Goal: Find contact information: Find contact information

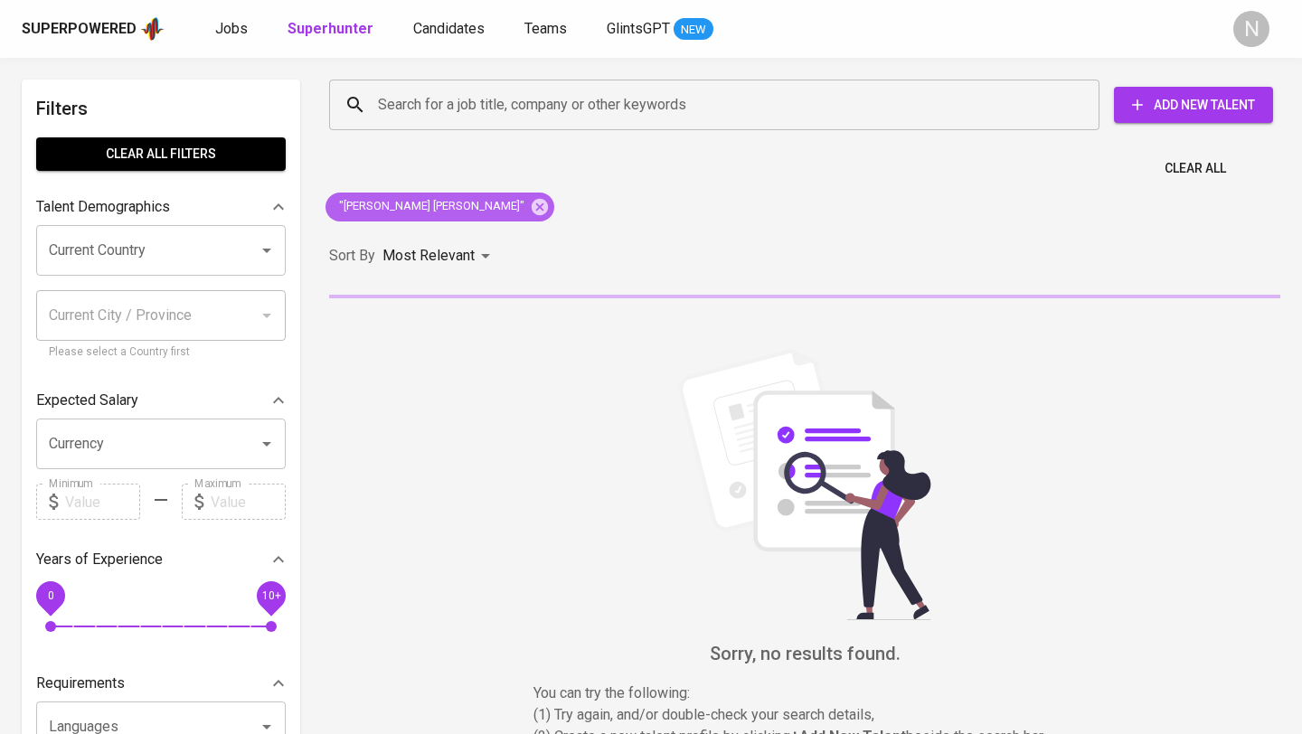
click at [532, 212] on icon at bounding box center [540, 206] width 16 height 16
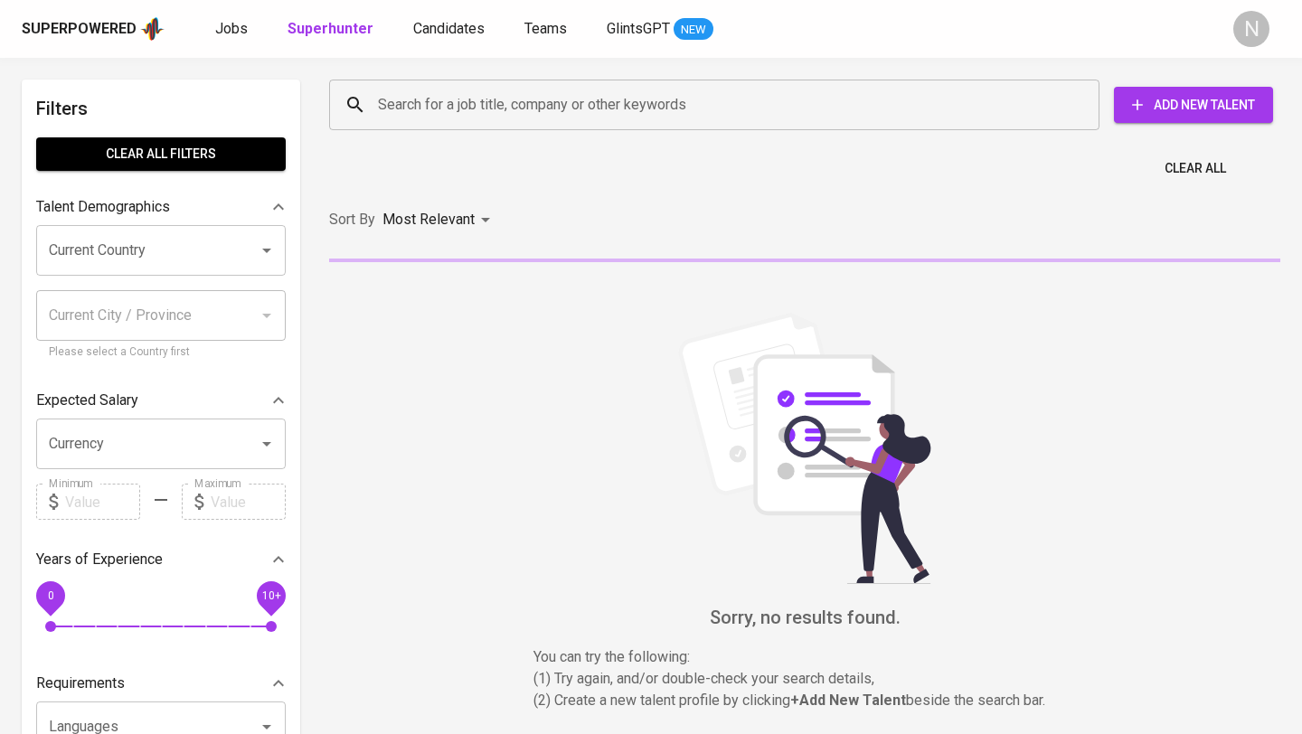
click at [438, 114] on input "Search for a job title, company or other keywords" at bounding box center [718, 105] width 691 height 34
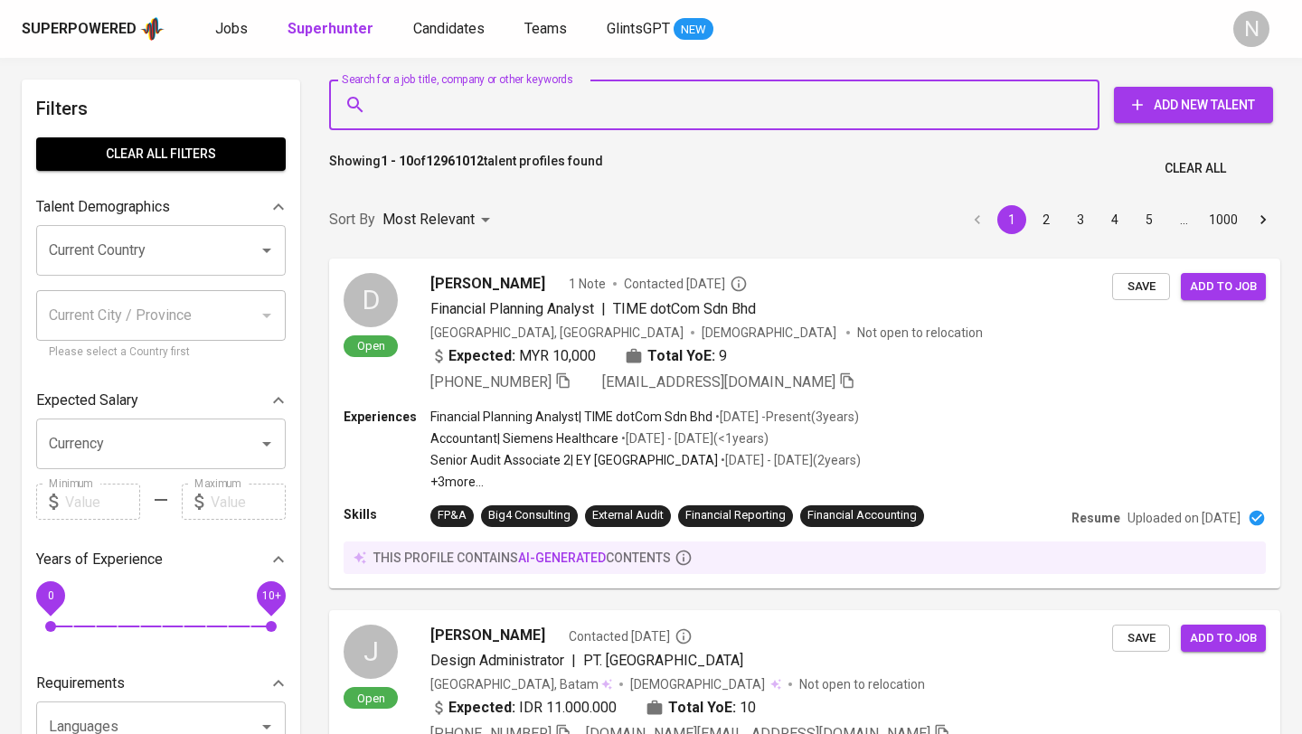
click at [428, 99] on input "Search for a job title, company or other keywords" at bounding box center [718, 105] width 691 height 34
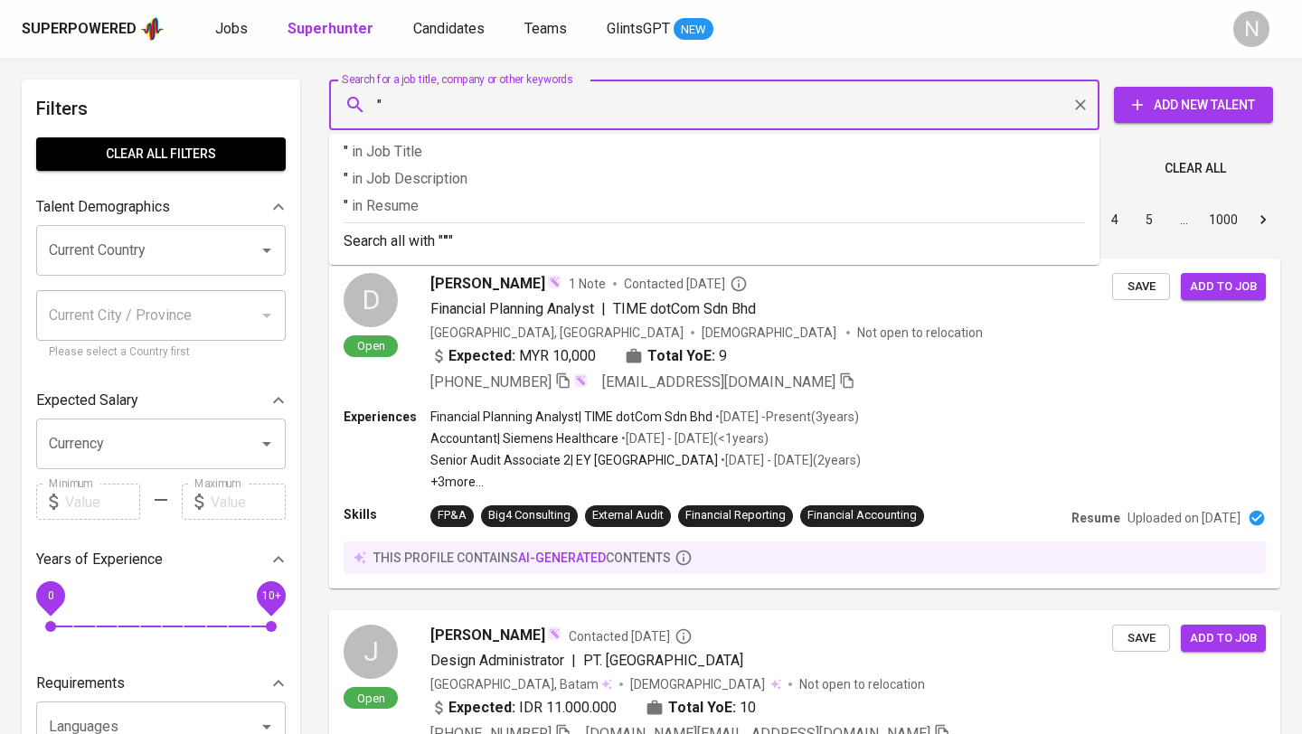
paste input "[PERSON_NAME]"
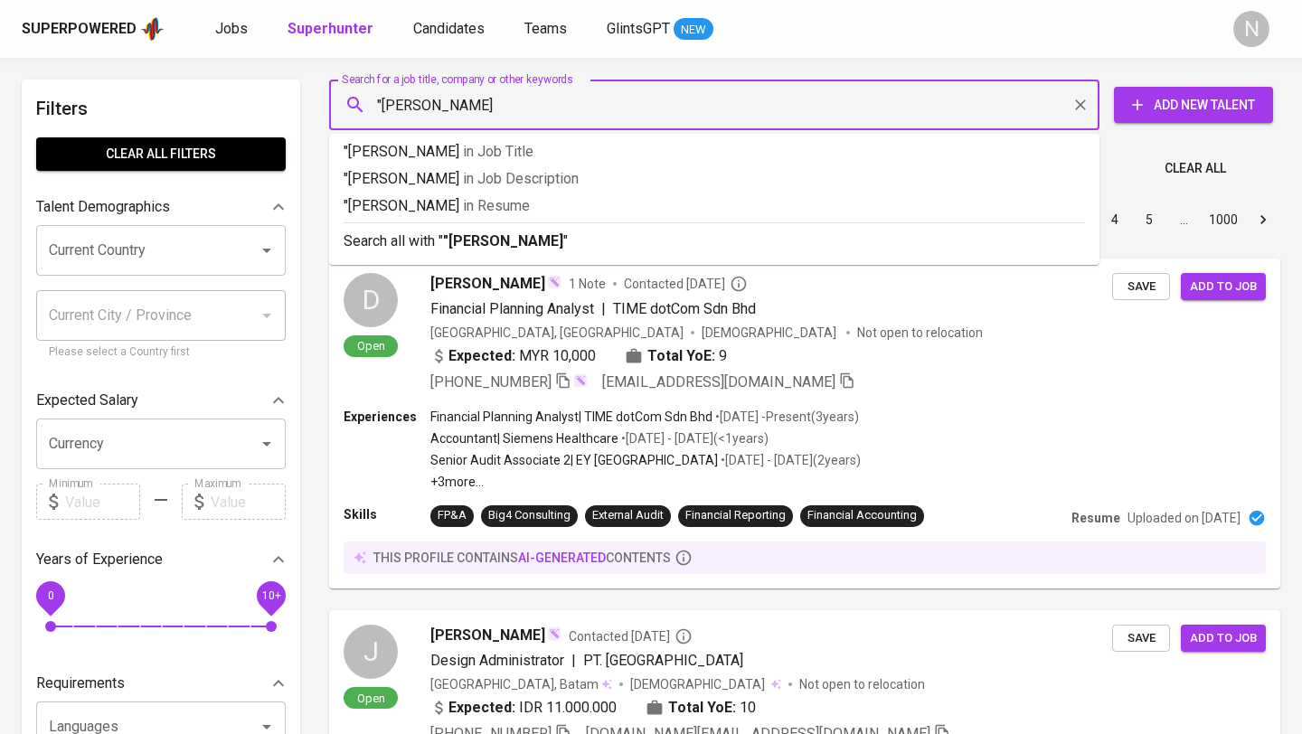
type input ""[PERSON_NAME]""
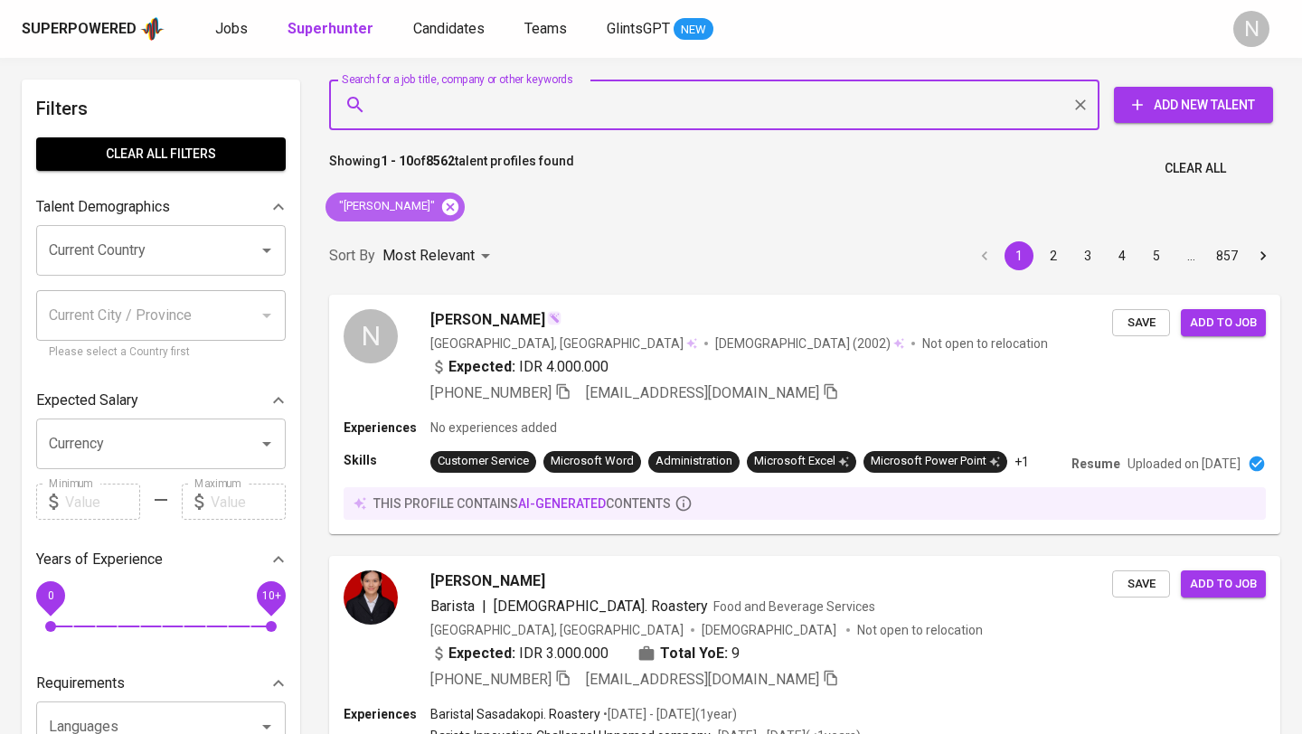
click at [440, 208] on icon at bounding box center [450, 207] width 20 height 20
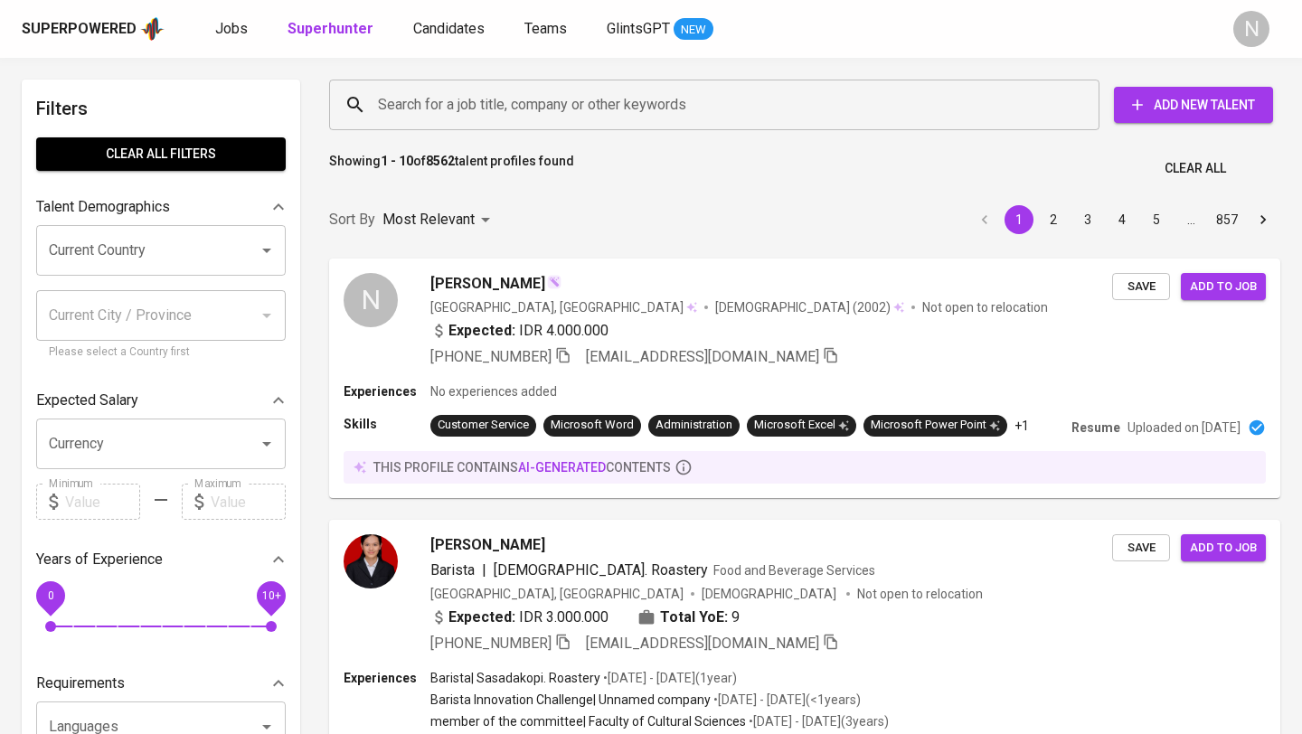
click at [400, 110] on input "Search for a job title, company or other keywords" at bounding box center [718, 105] width 691 height 34
click at [437, 101] on input "Search for a job title, company or other keywords" at bounding box center [718, 105] width 691 height 34
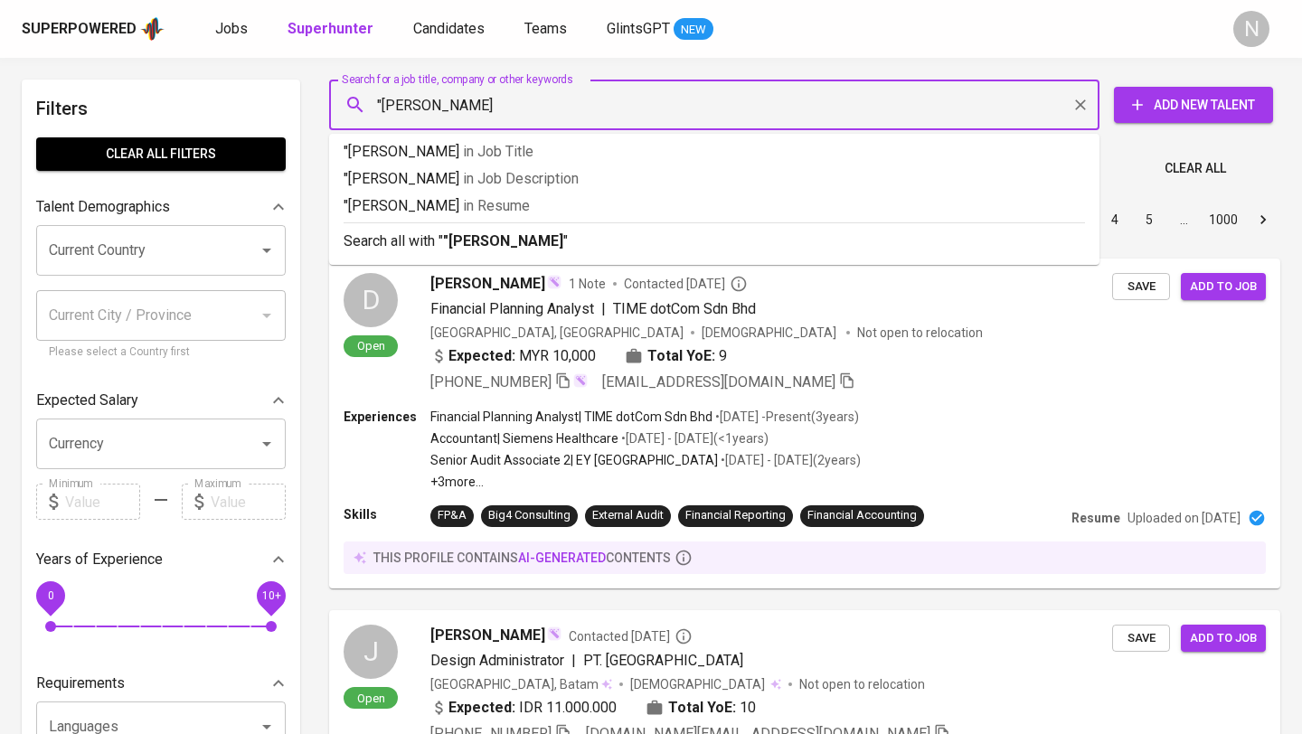
type input ""[PERSON_NAME]""
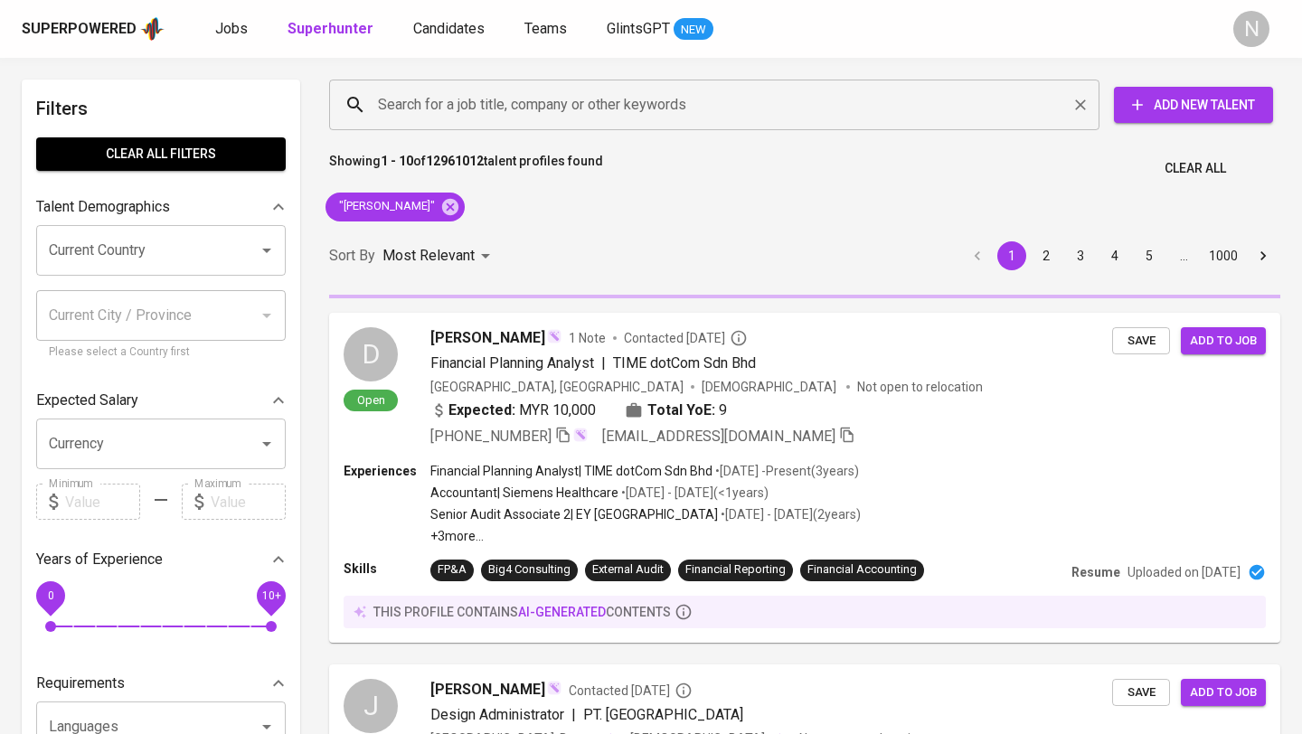
click at [524, 101] on input "Search for a job title, company or other keywords" at bounding box center [718, 105] width 691 height 34
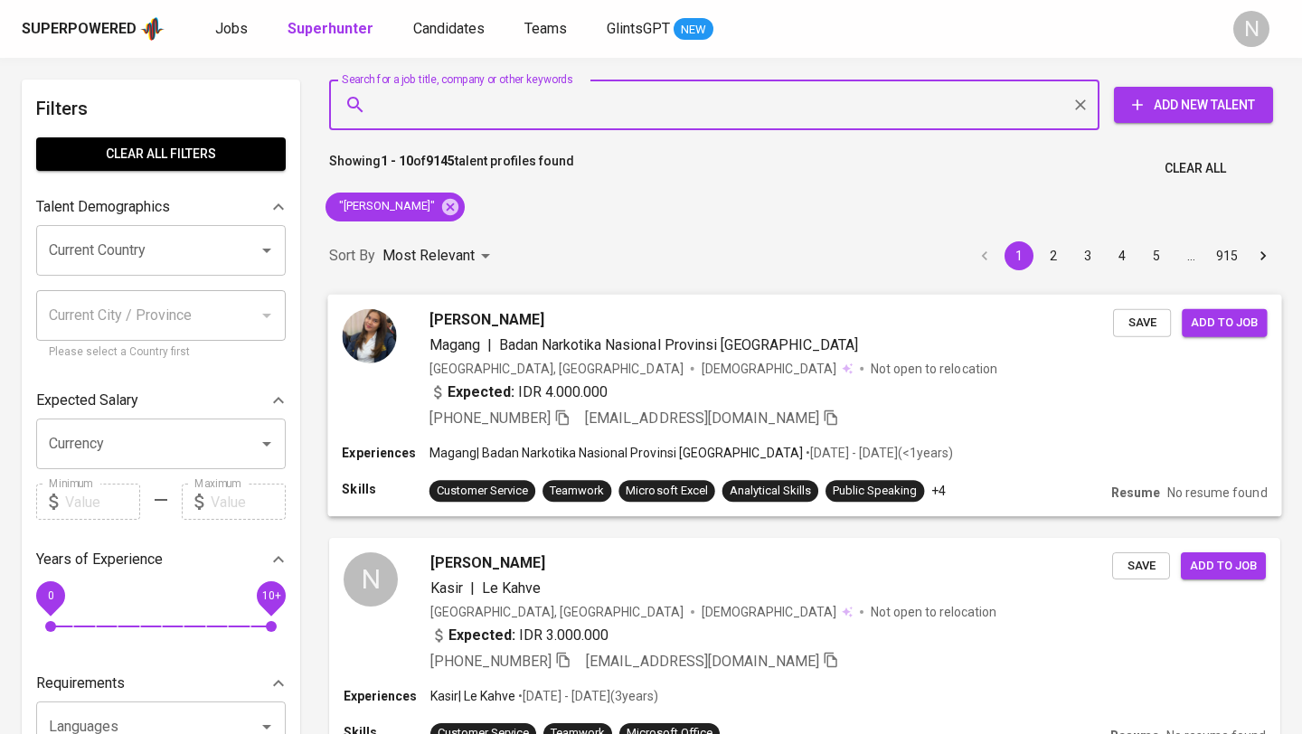
click at [881, 394] on div "Expected: IDR 4.000.000" at bounding box center [770, 394] width 683 height 26
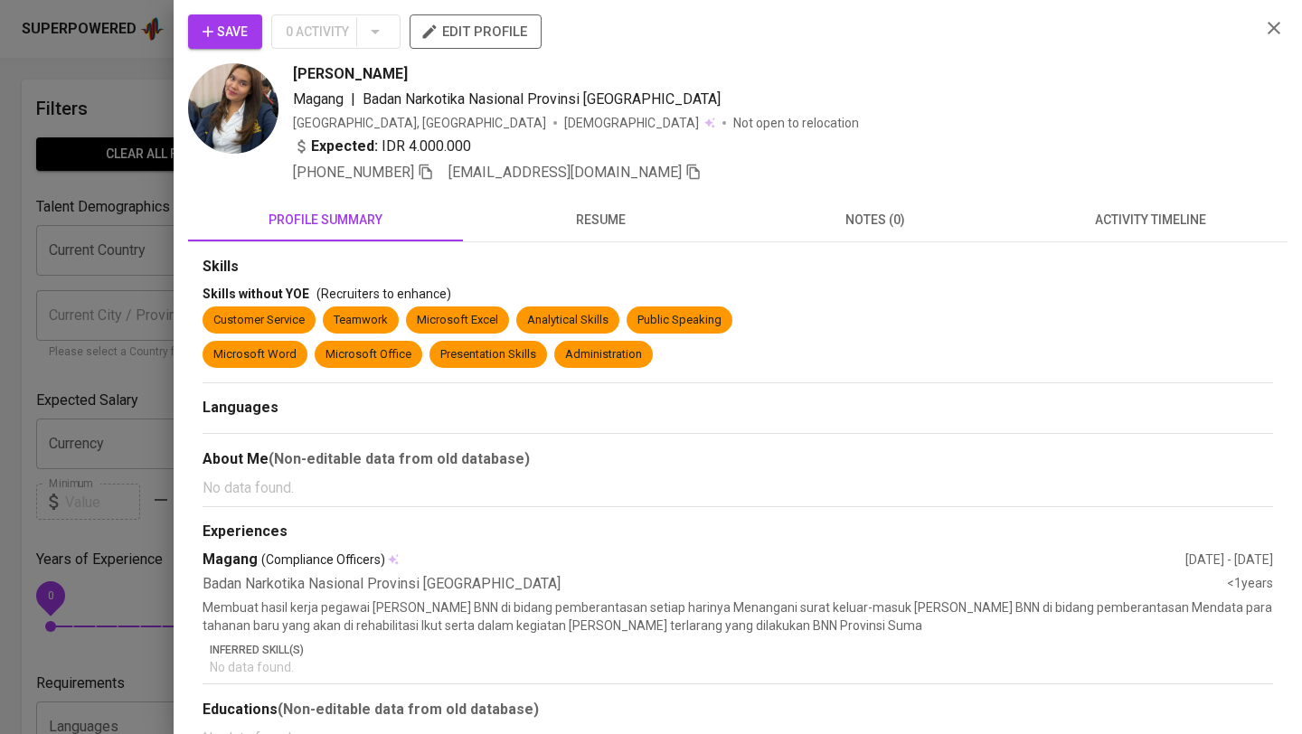
scroll to position [38, 0]
click at [1273, 26] on icon "button" at bounding box center [1274, 28] width 13 height 13
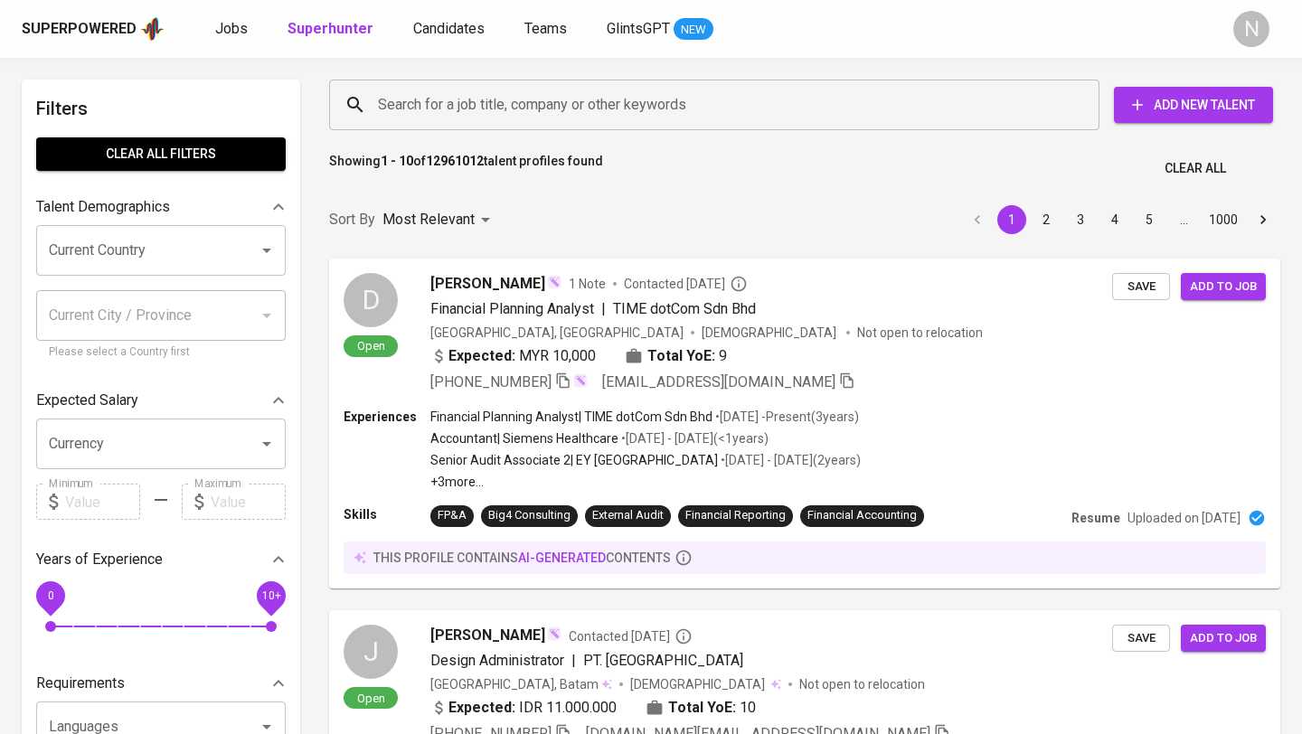
click at [508, 100] on input "Search for a job title, company or other keywords" at bounding box center [718, 105] width 691 height 34
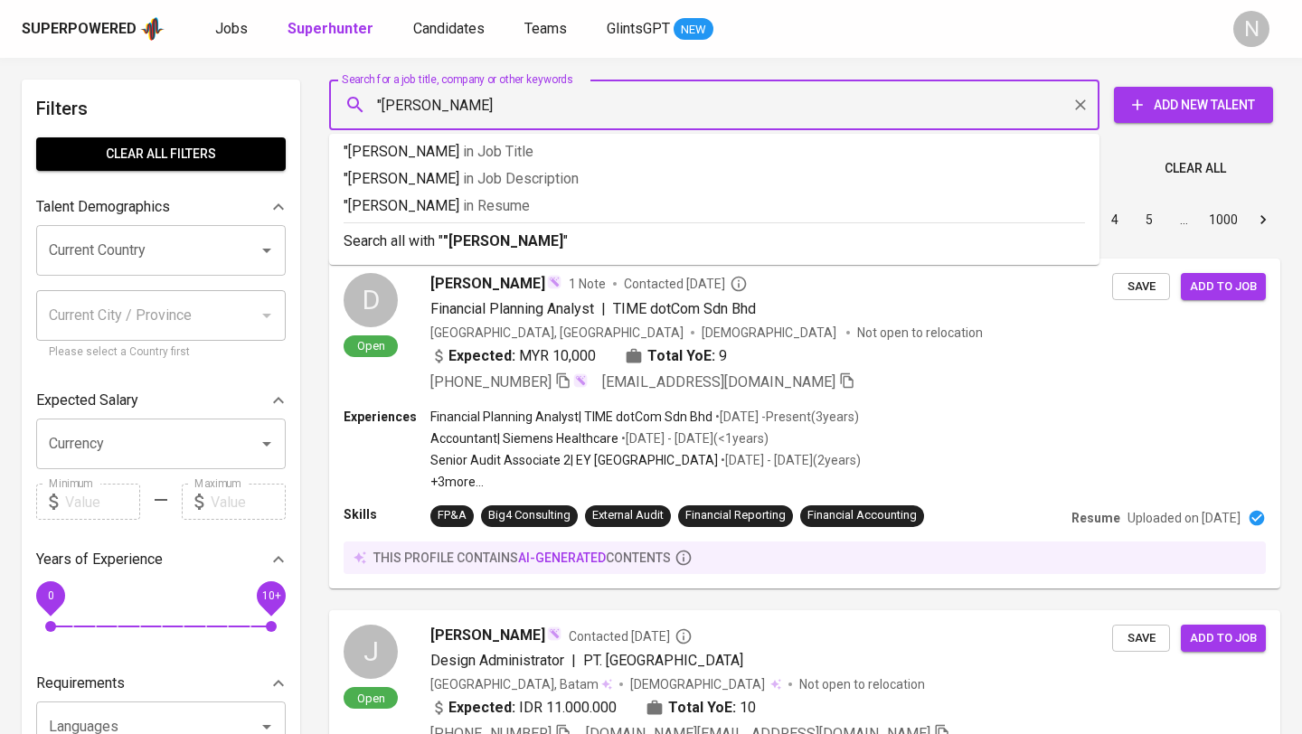
type input ""naomi chelsea""
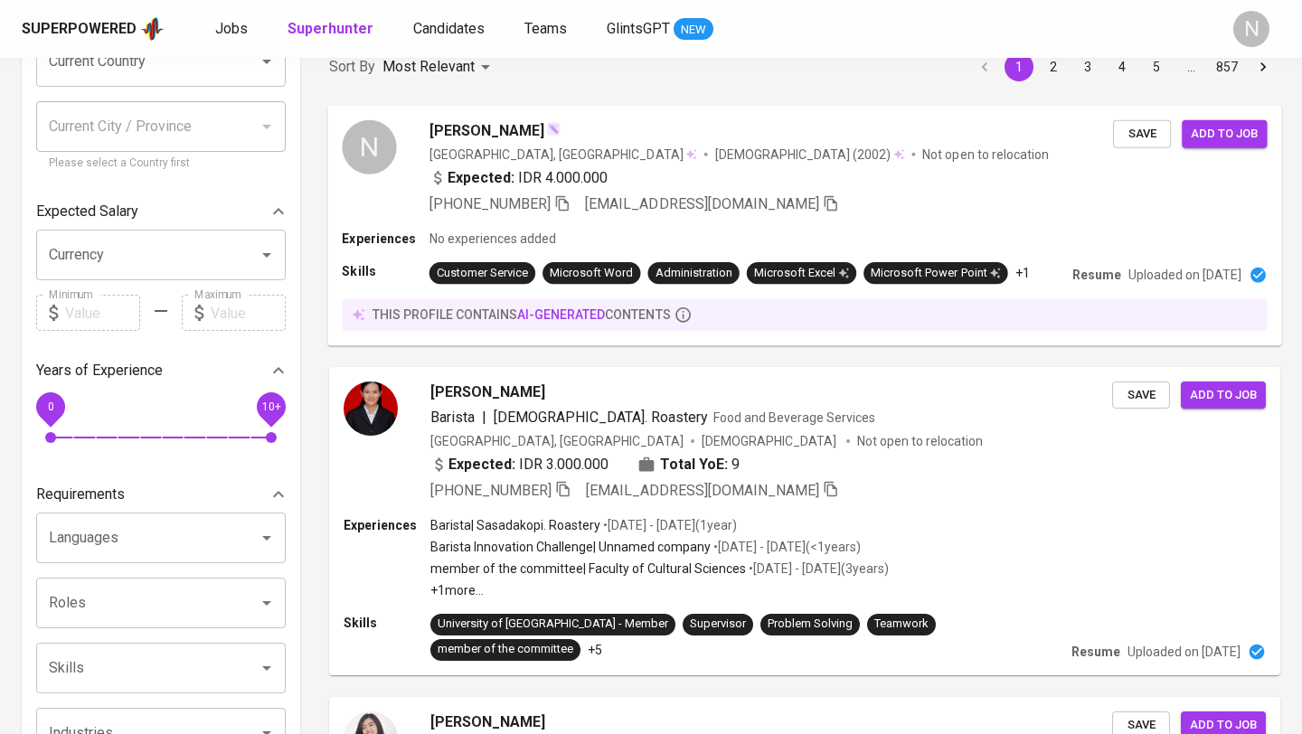
scroll to position [273, 0]
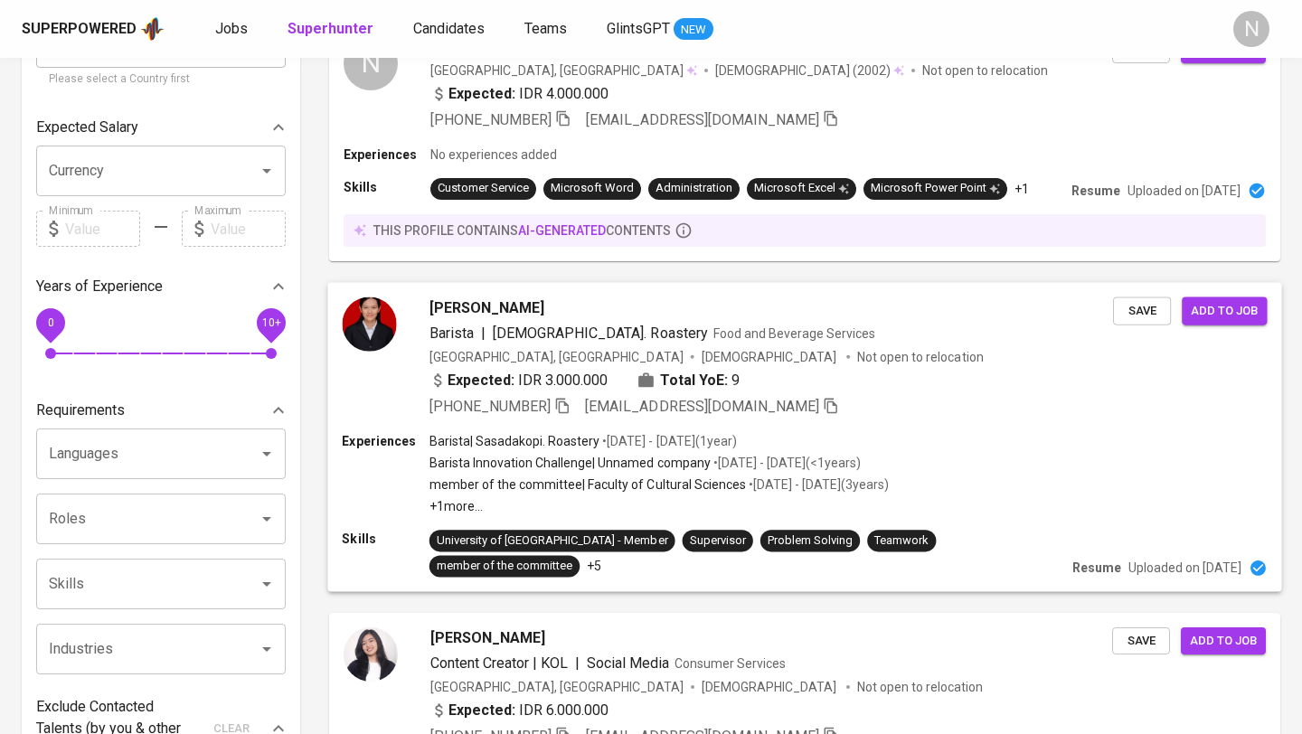
click at [873, 406] on div "+62 819-7347-7906 naomichelsea0610@gmail.com" at bounding box center [770, 406] width 683 height 22
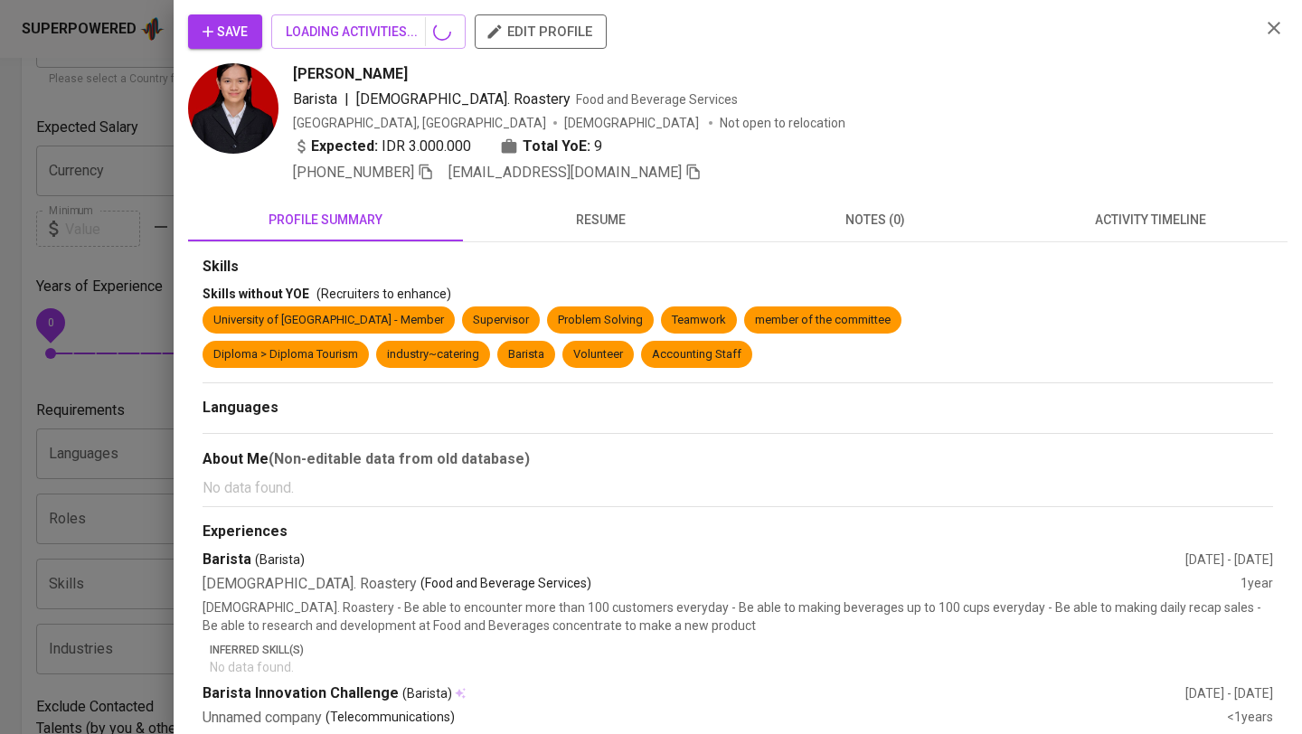
click at [955, 396] on div "Skills Skills without YOE (Recruiters to enhance) University of Sumatera Utara …" at bounding box center [738, 743] width 1070 height 973
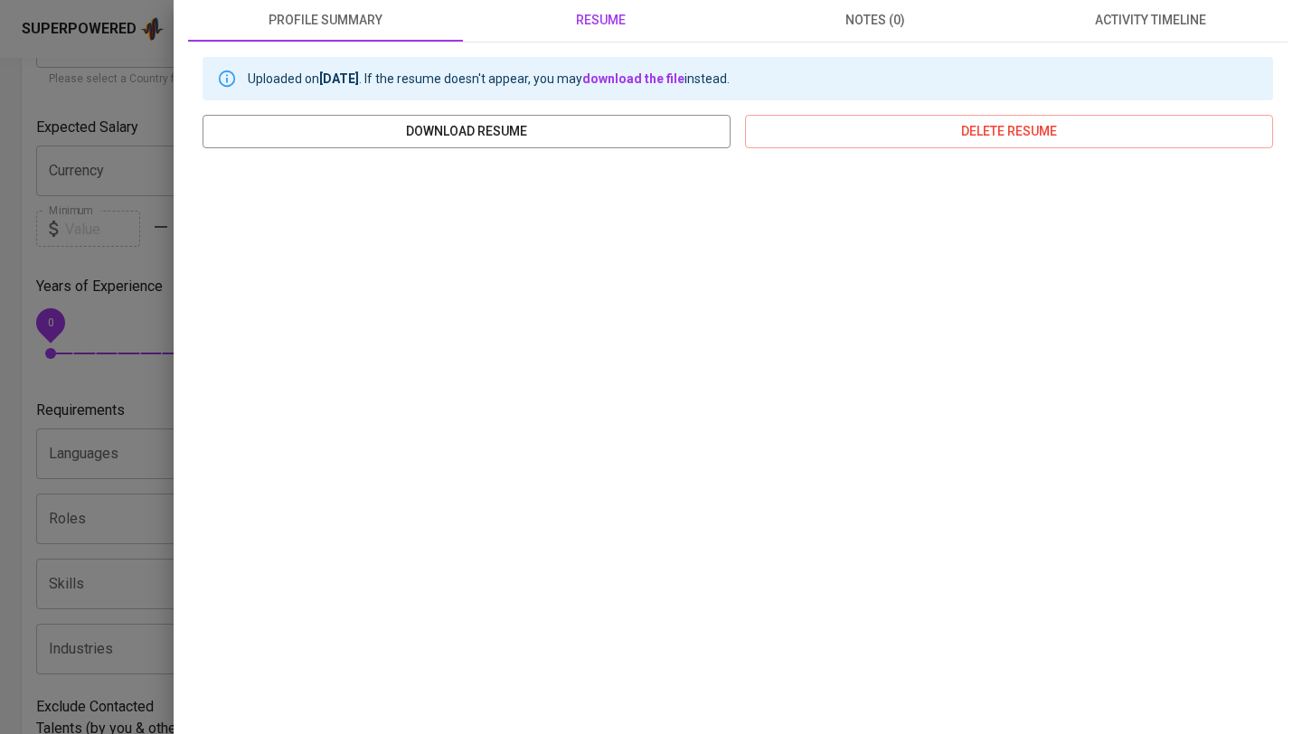
scroll to position [0, 0]
